Goal: Task Accomplishment & Management: Manage account settings

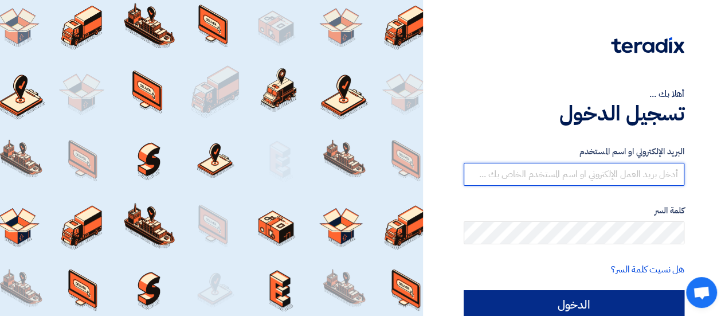
type input "[EMAIL_ADDRESS][DOMAIN_NAME]"
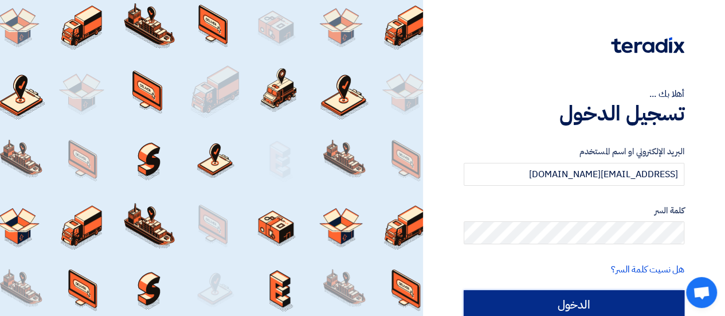
click at [627, 294] on input "الدخول" at bounding box center [574, 304] width 221 height 29
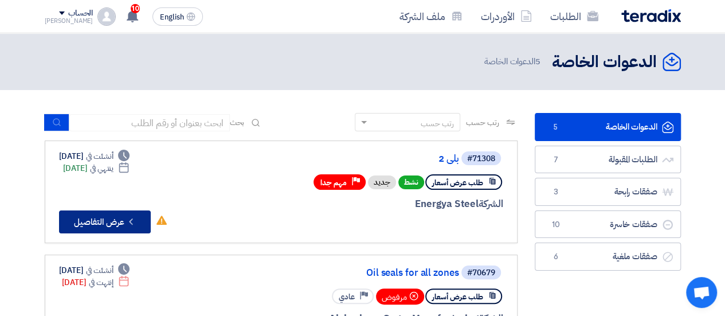
click at [135, 220] on icon "Check details" at bounding box center [131, 221] width 11 height 11
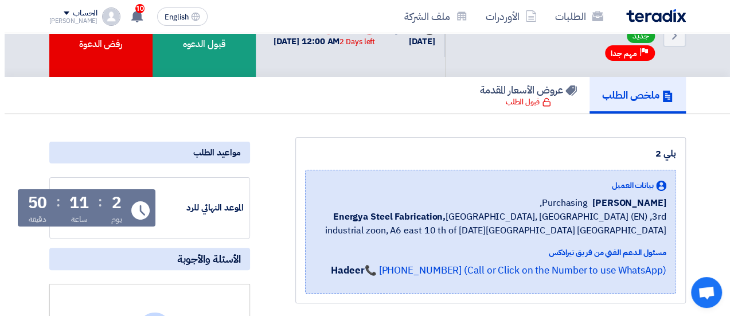
scroll to position [57, 0]
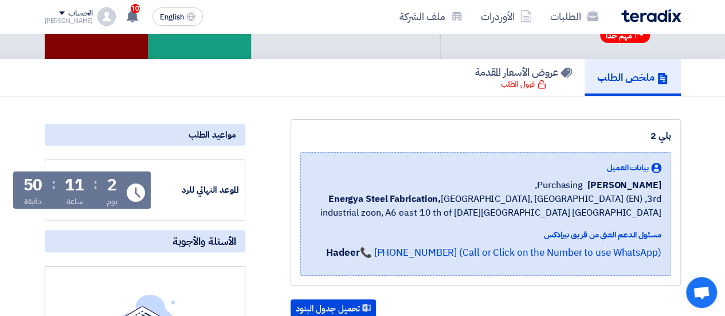
click at [118, 40] on div "رفض الدعوة" at bounding box center [96, 17] width 103 height 83
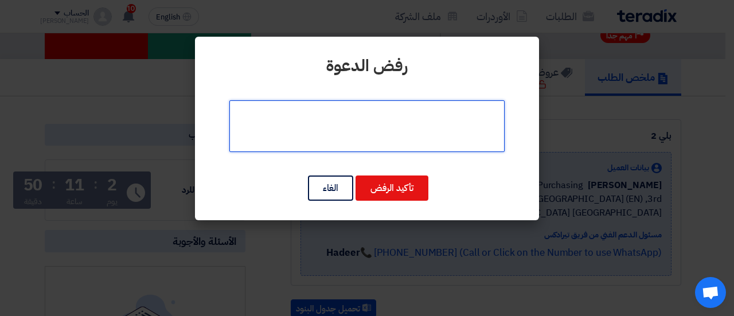
click at [413, 138] on textarea at bounding box center [366, 126] width 275 height 52
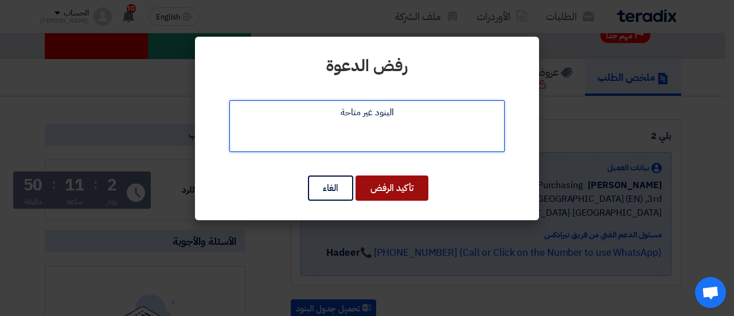
type textarea "البنود غير متاحة"
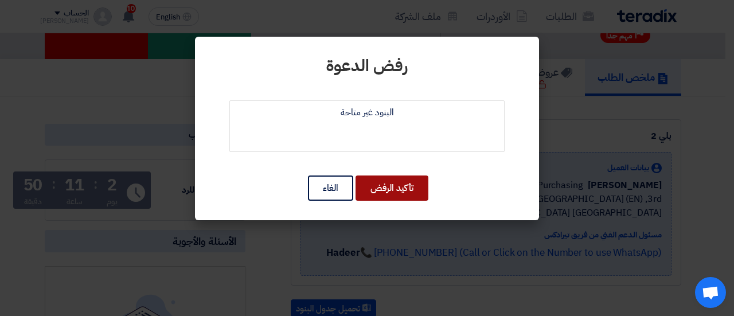
click at [424, 188] on button "تأكيد الرفض" at bounding box center [391, 187] width 73 height 25
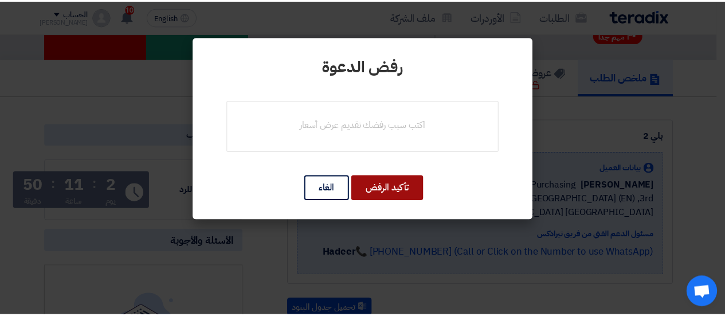
scroll to position [58, 0]
